Goal: Information Seeking & Learning: Learn about a topic

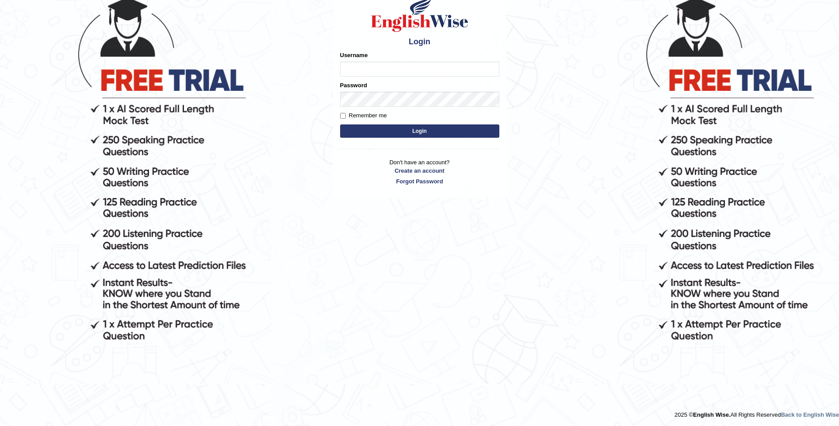
drag, startPoint x: 0, startPoint y: 0, endPoint x: 432, endPoint y: 130, distance: 450.9
click at [432, 130] on button "Login" at bounding box center [419, 130] width 159 height 13
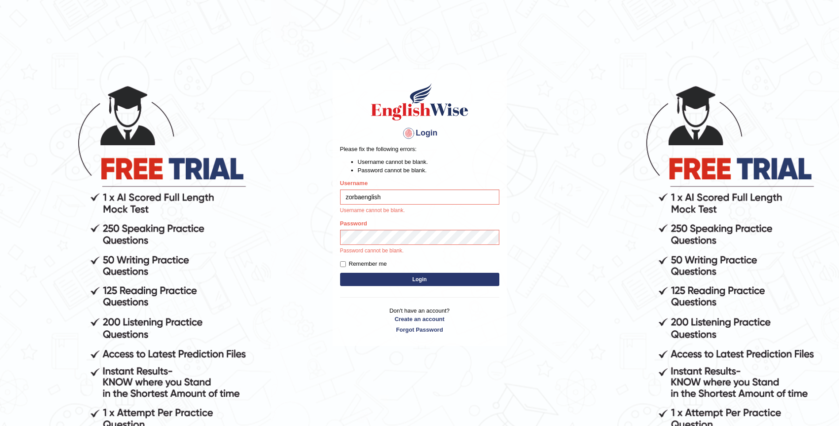
click at [394, 280] on button "Login" at bounding box center [419, 279] width 159 height 13
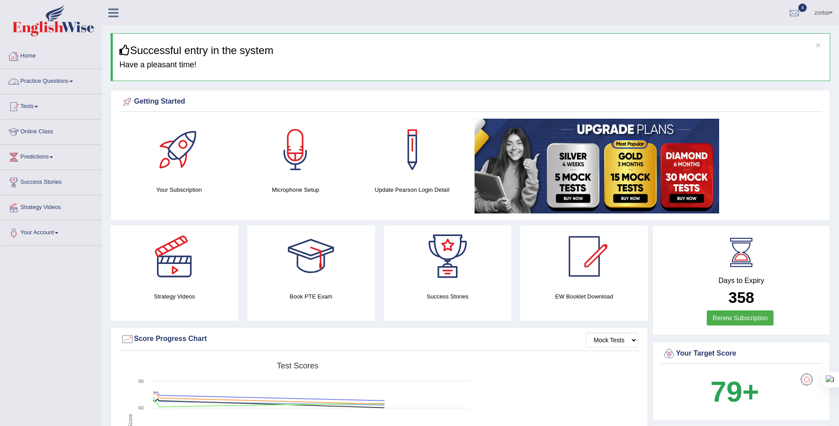
click at [49, 81] on link "Practice Questions" at bounding box center [50, 80] width 101 height 22
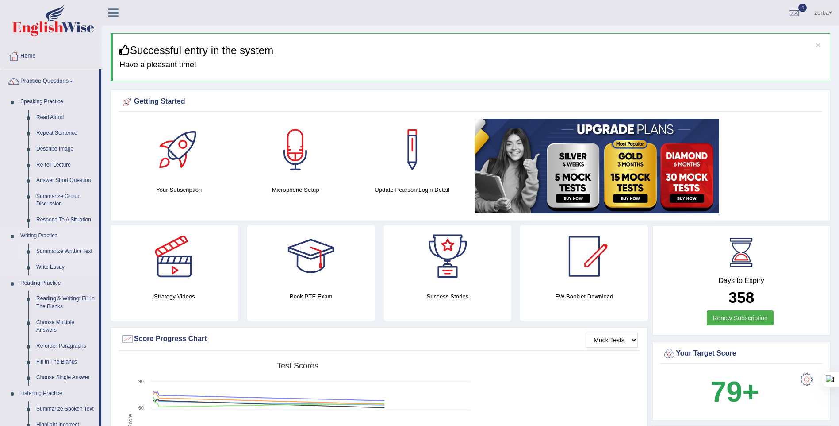
click at [54, 250] on link "Summarize Written Text" at bounding box center [65, 251] width 67 height 16
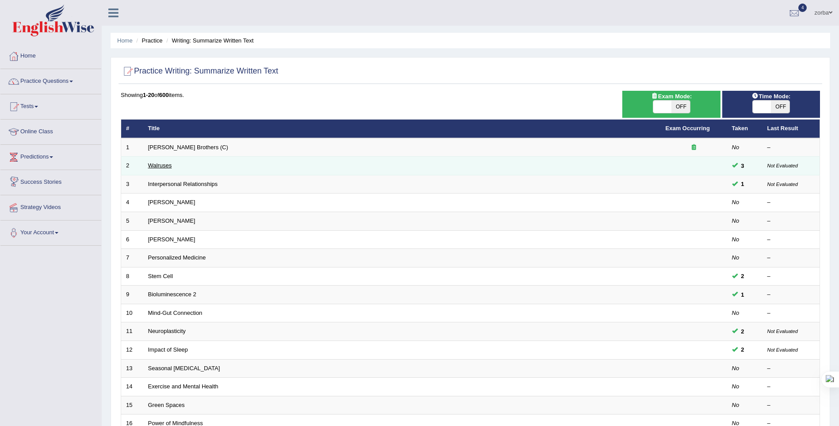
click at [165, 169] on link "Walruses" at bounding box center [160, 165] width 24 height 7
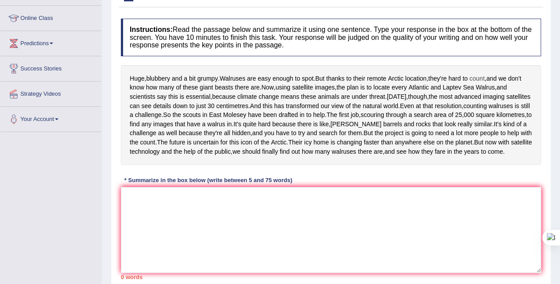
scroll to position [124, 0]
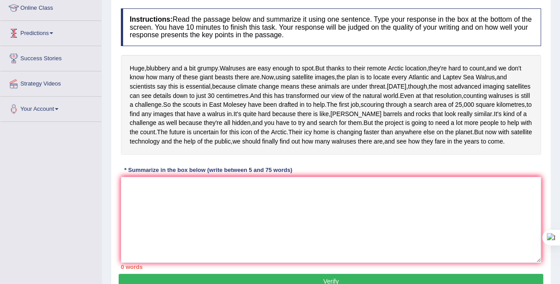
click at [239, 56] on div "Huge , blubbery and a bit grumpy . Walruses are easy enough to spot . But thank…" at bounding box center [331, 105] width 420 height 100
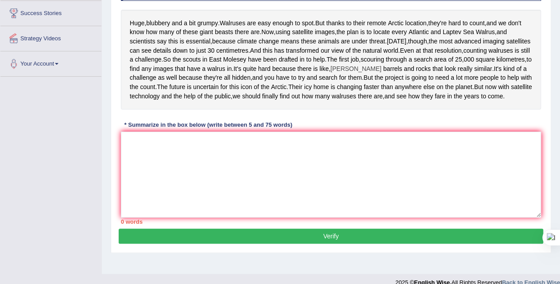
scroll to position [211, 0]
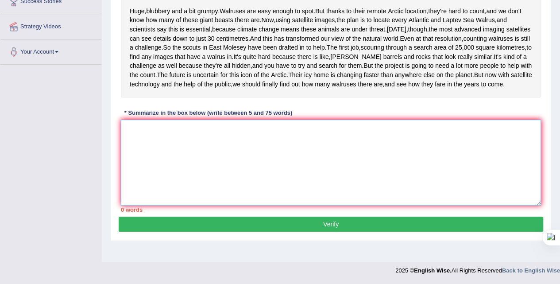
click at [142, 147] on textarea at bounding box center [331, 162] width 420 height 86
type textarea "f"
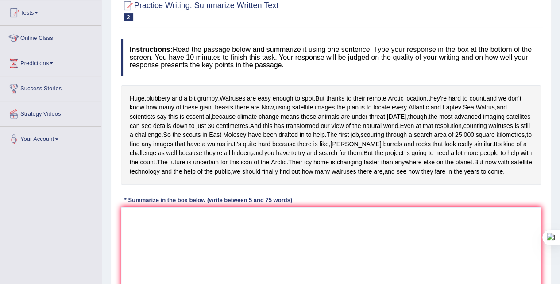
scroll to position [122, 0]
